Goal: Check status: Check status

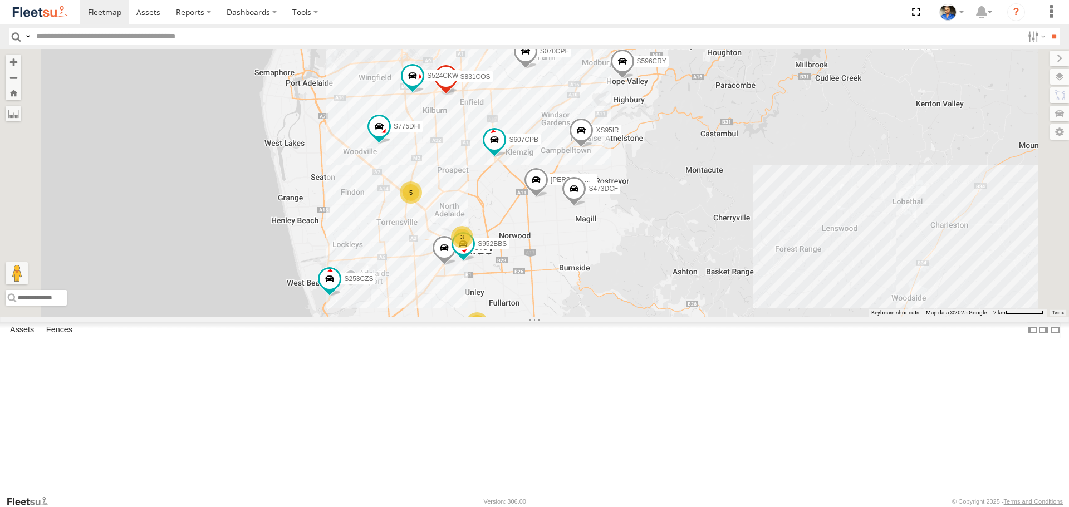
drag, startPoint x: 844, startPoint y: 315, endPoint x: 866, endPoint y: 339, distance: 32.3
click at [865, 316] on div "S597CRY S959CNB S364CJT S070CPF S253CZS S031CYD S035CYD XS29IK 4 S145DFJ S343CT…" at bounding box center [534, 182] width 1069 height 267
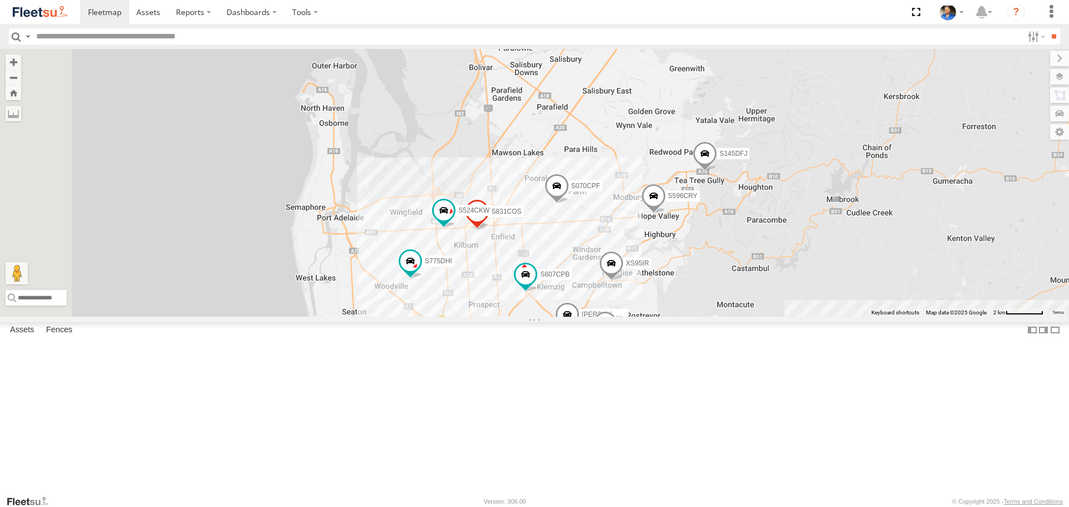
drag, startPoint x: 896, startPoint y: 461, endPoint x: 916, endPoint y: 352, distance: 111.0
click at [896, 316] on div "S597CRY S959CNB S364CJT S070CPF S253CZS S031CYD S035CYD XS29IK 4 S145DFJ S343CT…" at bounding box center [534, 182] width 1069 height 267
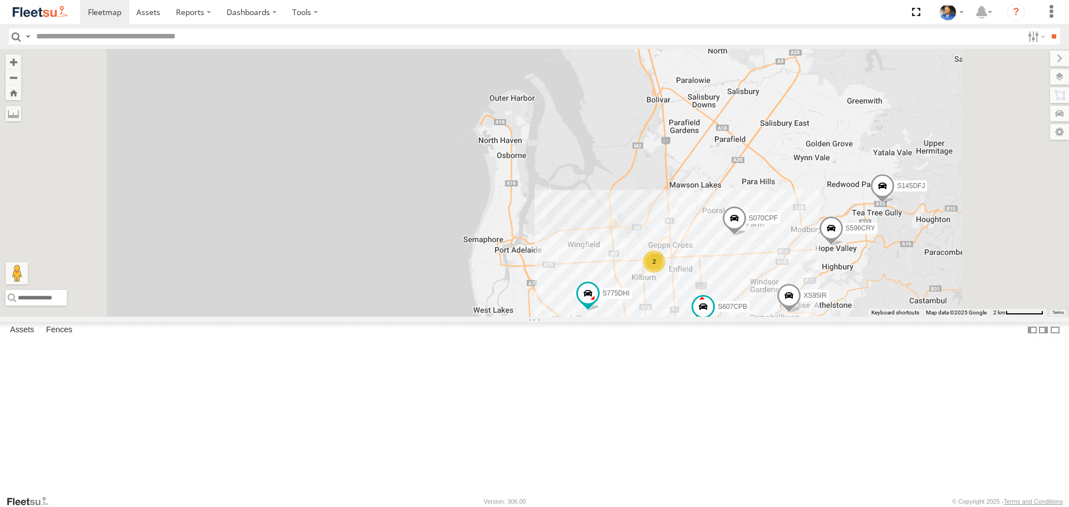
drag, startPoint x: 773, startPoint y: 269, endPoint x: 747, endPoint y: 223, distance: 53.6
click at [747, 223] on div "S597CRY S959CNB S364CJT S070CPF S253CZS S031CYD S035CYD XS29IK S145DFJ S596CRY …" at bounding box center [534, 182] width 1069 height 267
